Goal: Navigation & Orientation: Find specific page/section

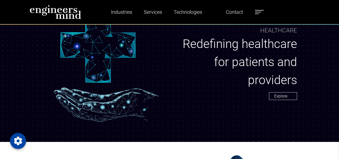
scroll to position [371, 0]
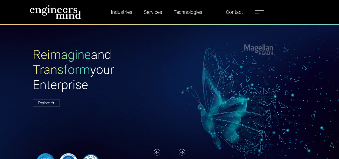
click at [259, 11] on label at bounding box center [259, 12] width 9 height 7
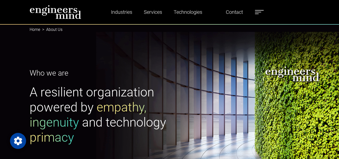
click at [261, 12] on span at bounding box center [258, 12] width 6 height 1
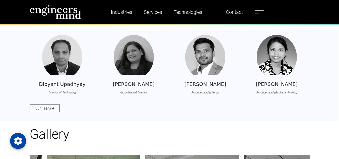
scroll to position [484, 0]
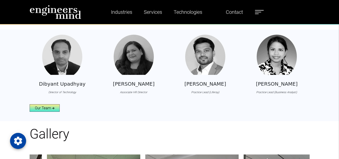
click at [49, 111] on link "Our Team" at bounding box center [45, 108] width 30 height 8
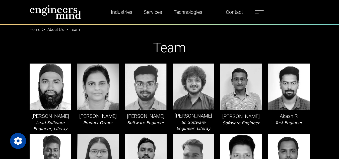
scroll to position [30, 0]
